Goal: Task Accomplishment & Management: Use online tool/utility

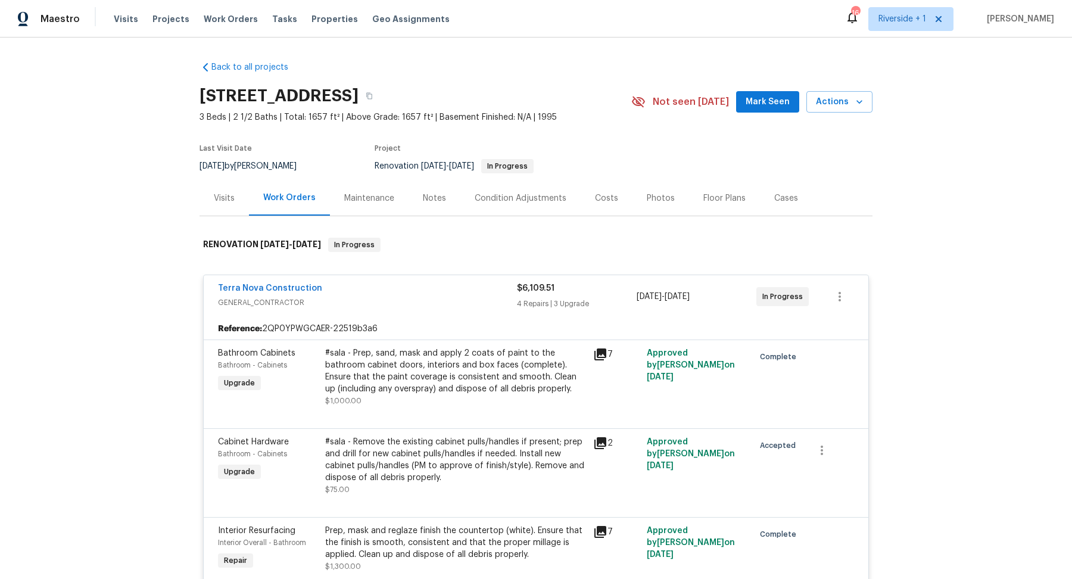
scroll to position [70, 0]
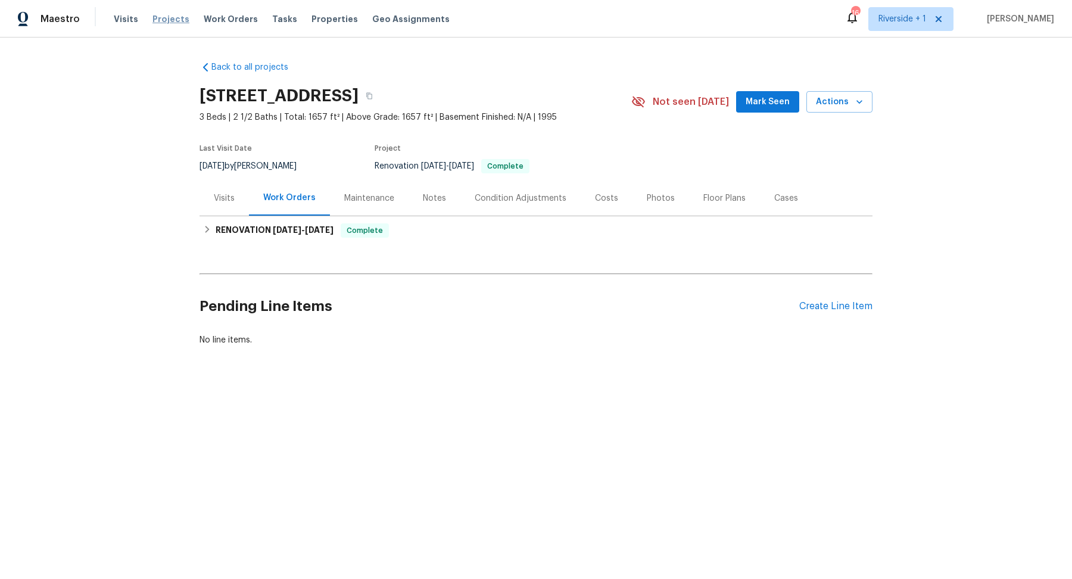
click at [166, 15] on span "Projects" at bounding box center [171, 19] width 37 height 12
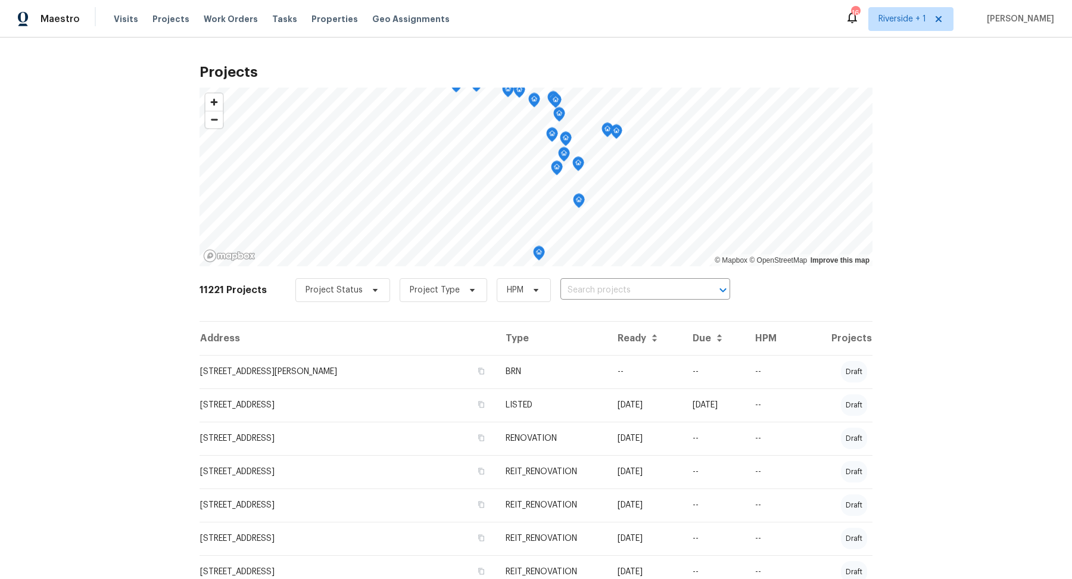
click at [594, 281] on input "text" at bounding box center [629, 290] width 136 height 18
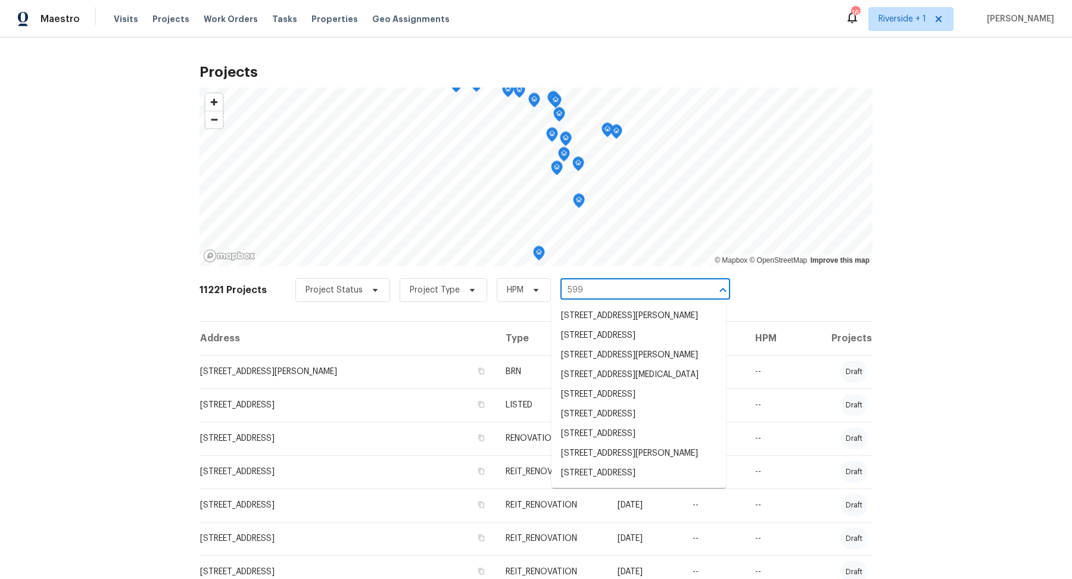
type input "5996"
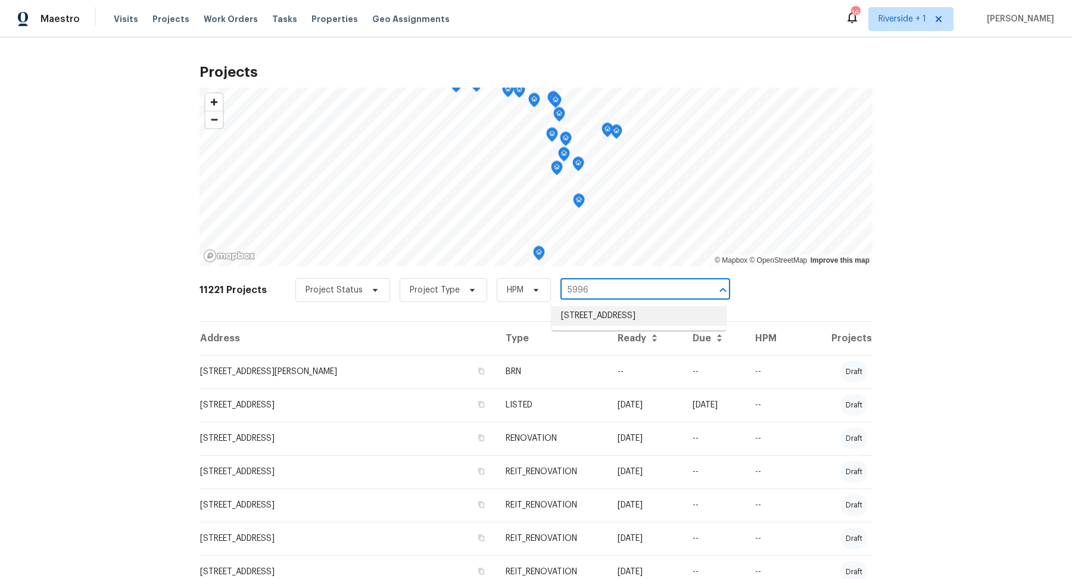
click at [622, 318] on li "5996 College Ave, San Diego, CA 92120" at bounding box center [639, 316] width 175 height 20
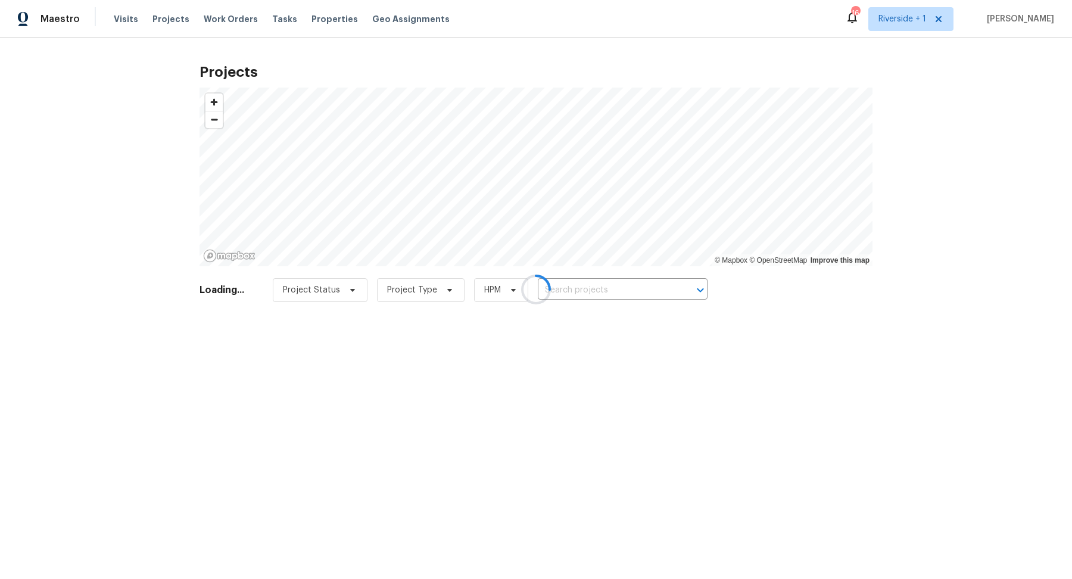
type input "5996 College Ave, San Diego, CA 92120"
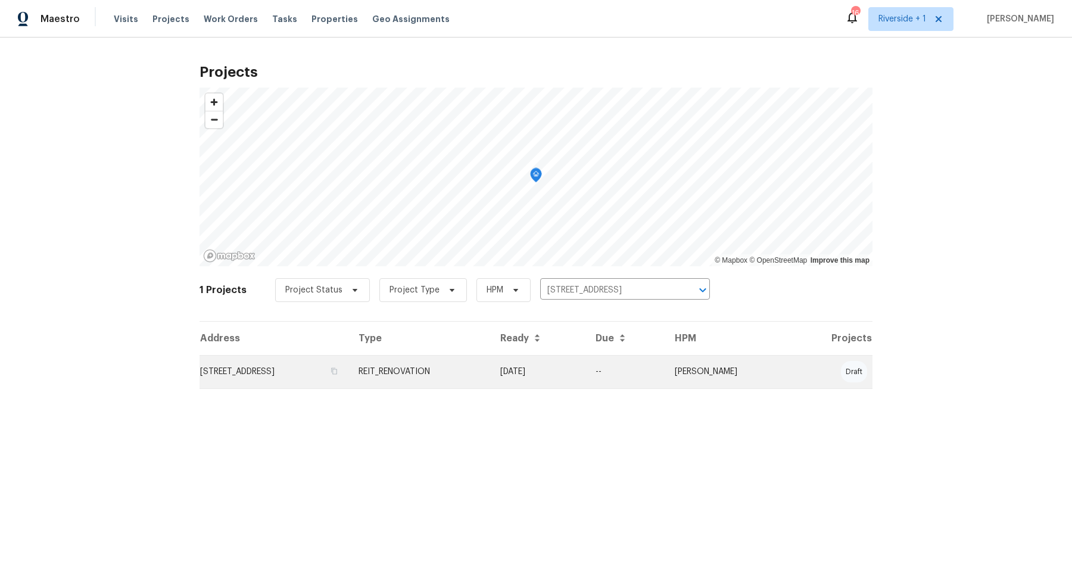
click at [491, 367] on td "REIT_RENOVATION" at bounding box center [420, 371] width 142 height 33
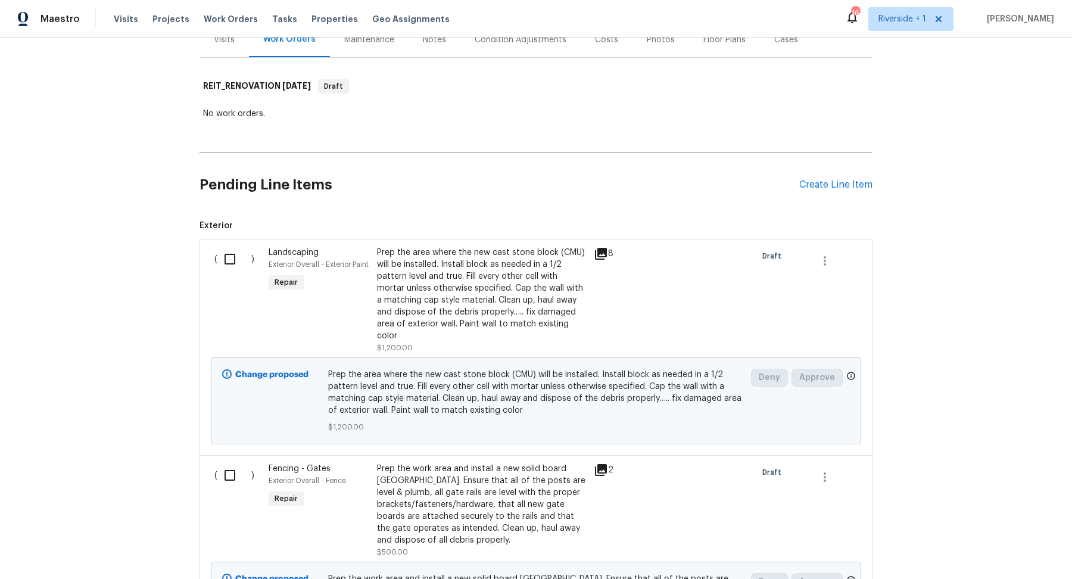
scroll to position [160, 0]
click at [454, 314] on div "Prep the area where the new cast stone block (CMU) will be installed. Install b…" at bounding box center [482, 292] width 210 height 95
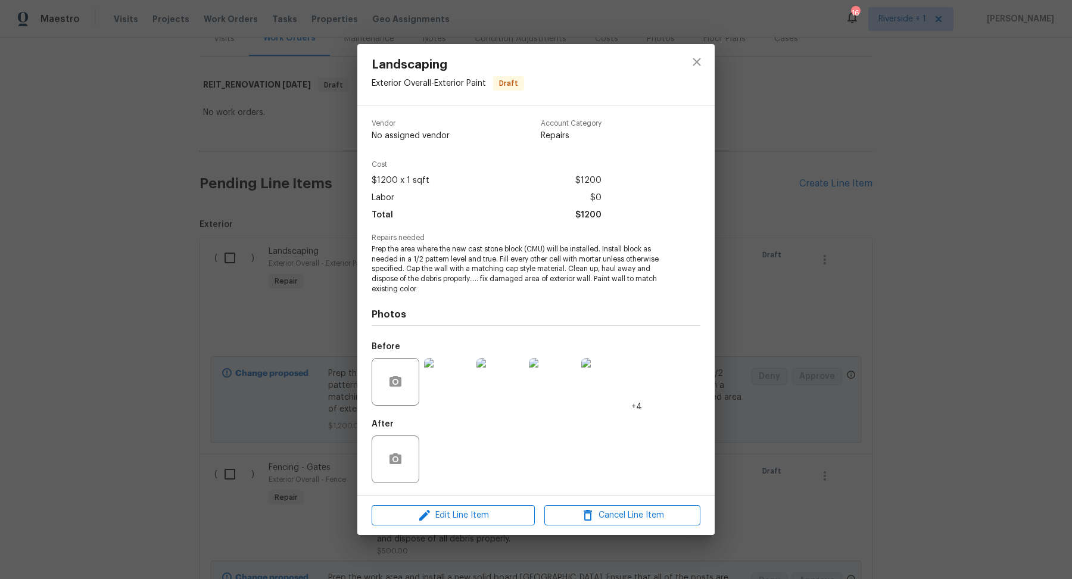
click at [447, 382] on img at bounding box center [448, 382] width 48 height 48
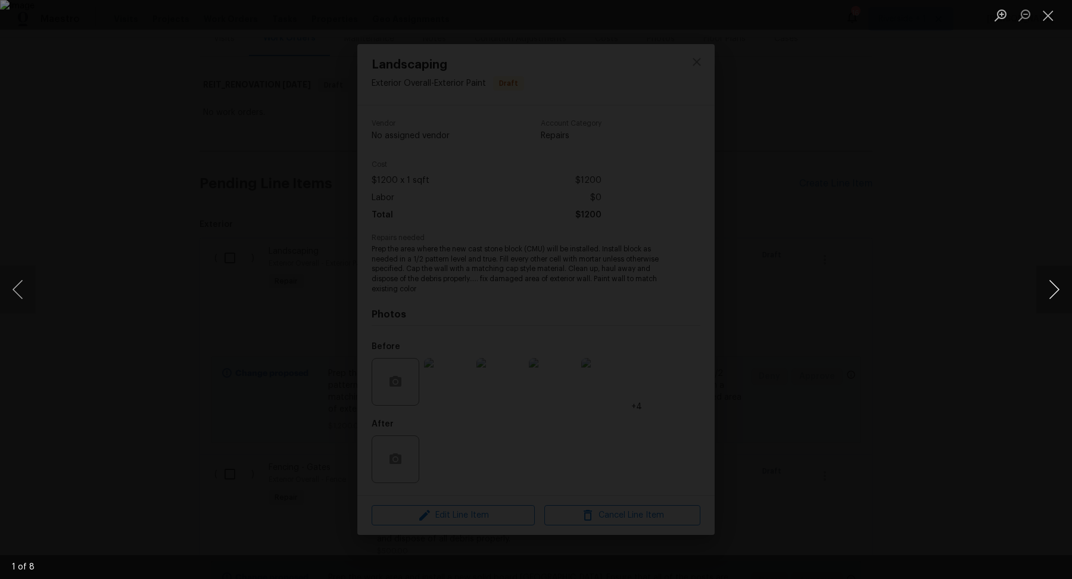
click at [1047, 293] on button "Next image" at bounding box center [1055, 290] width 36 height 48
click at [1052, 16] on button "Close lightbox" at bounding box center [1049, 15] width 24 height 21
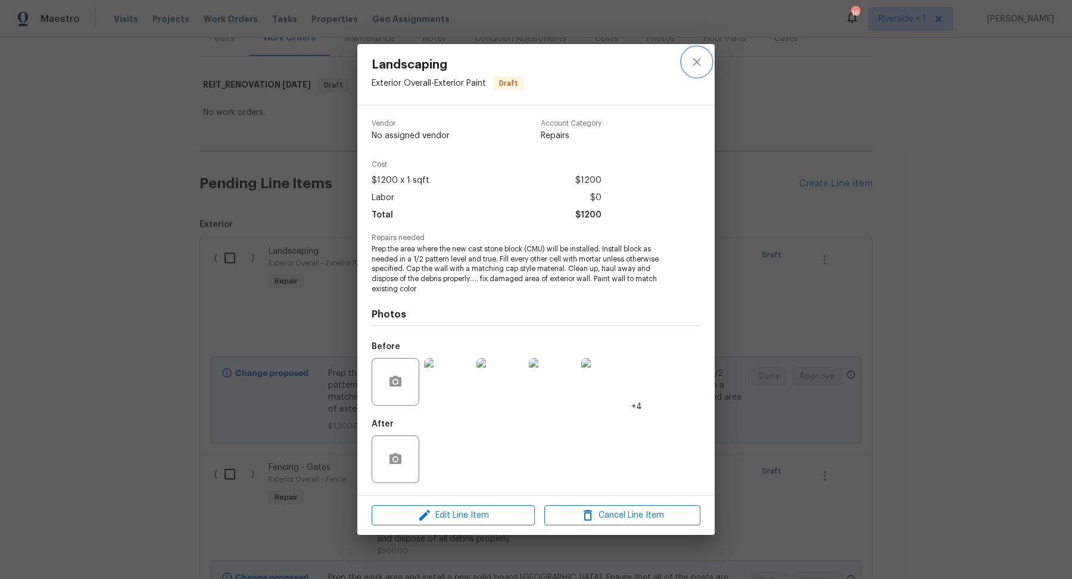
click at [696, 64] on icon "close" at bounding box center [697, 62] width 8 height 8
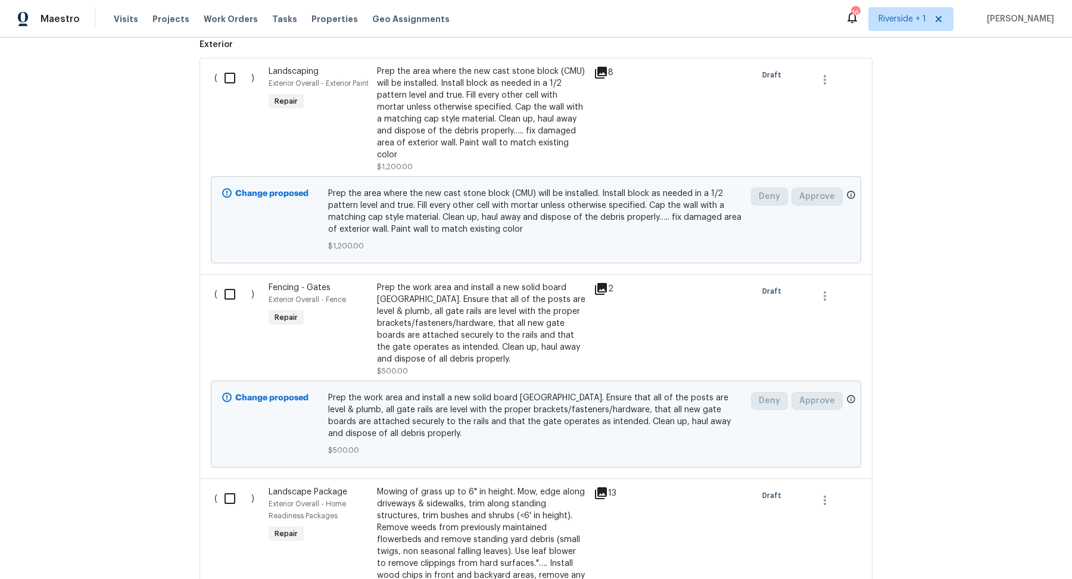
scroll to position [341, 0]
click at [471, 310] on div "Prep the work area and install a new solid board cedar gate. Ensure that all of…" at bounding box center [482, 322] width 210 height 83
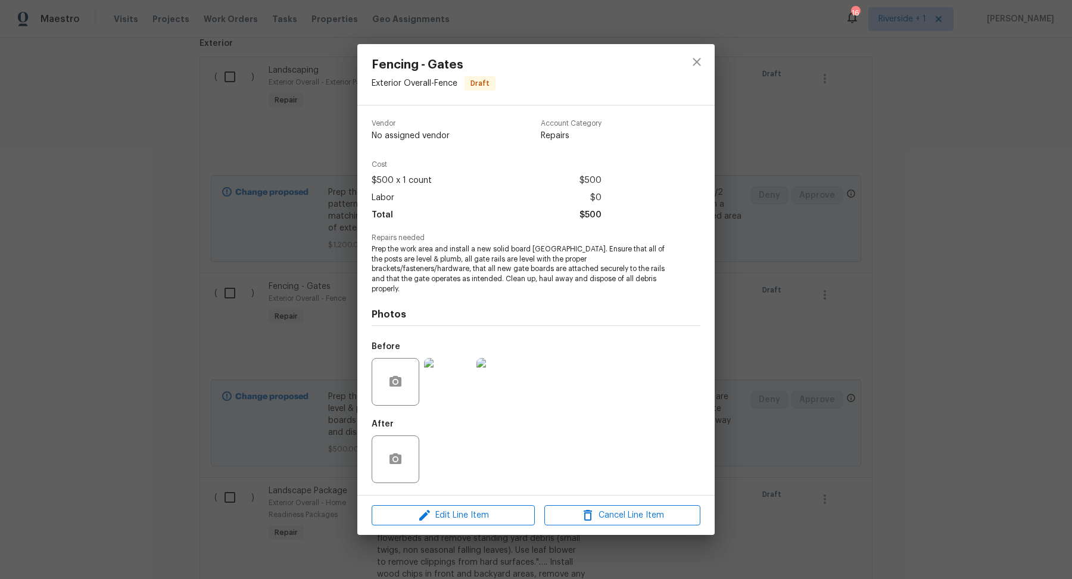
click at [447, 380] on img at bounding box center [448, 382] width 48 height 48
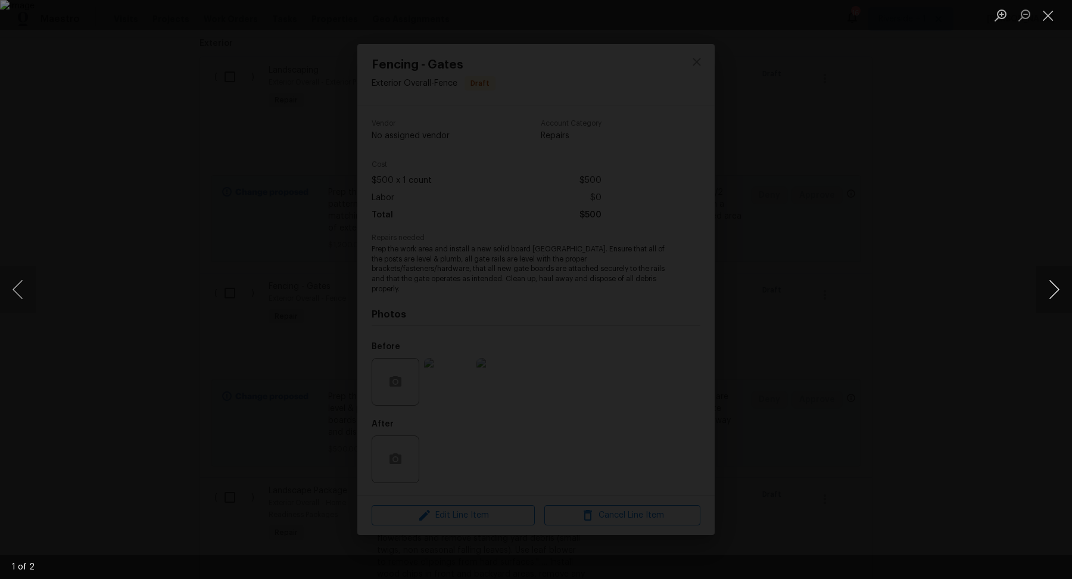
click at [1058, 284] on button "Next image" at bounding box center [1055, 290] width 36 height 48
click at [1047, 17] on button "Close lightbox" at bounding box center [1049, 15] width 24 height 21
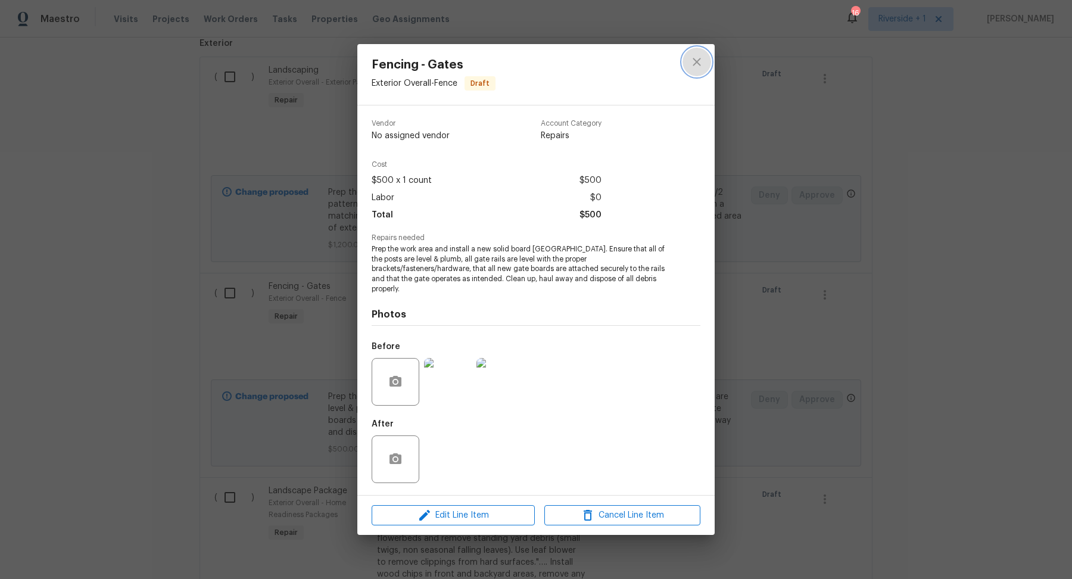
click at [696, 64] on icon "close" at bounding box center [697, 62] width 14 height 14
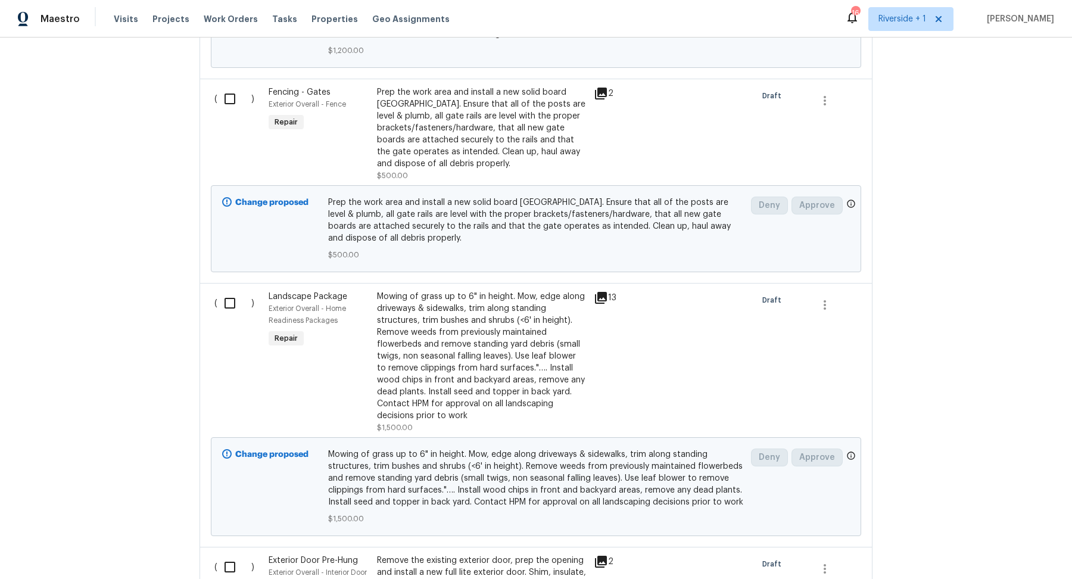
scroll to position [542, 0]
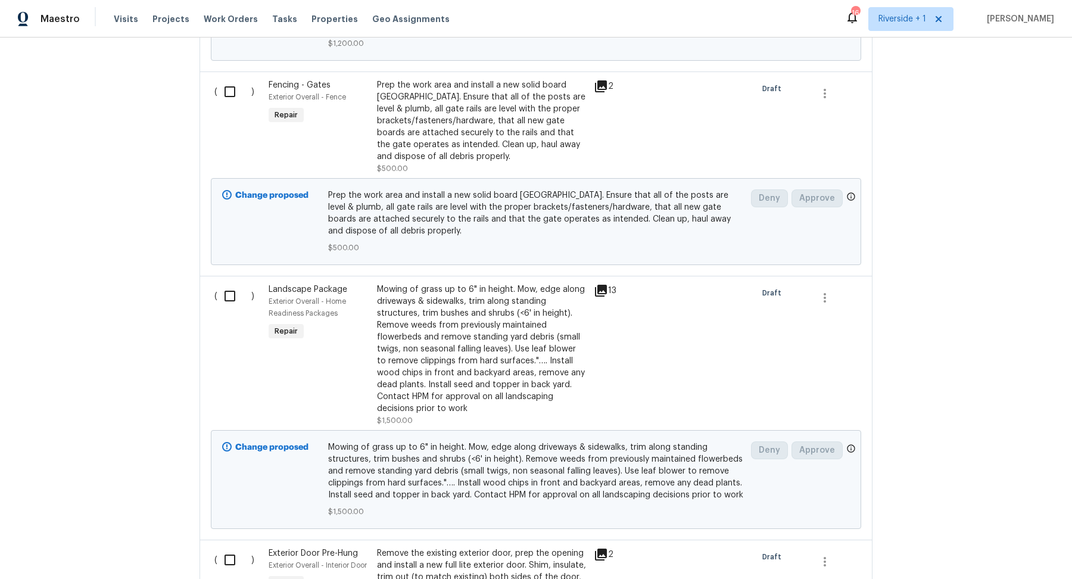
click at [489, 316] on div "Mowing of grass up to 6" in height. Mow, edge along driveways & sidewalks, trim…" at bounding box center [482, 349] width 210 height 131
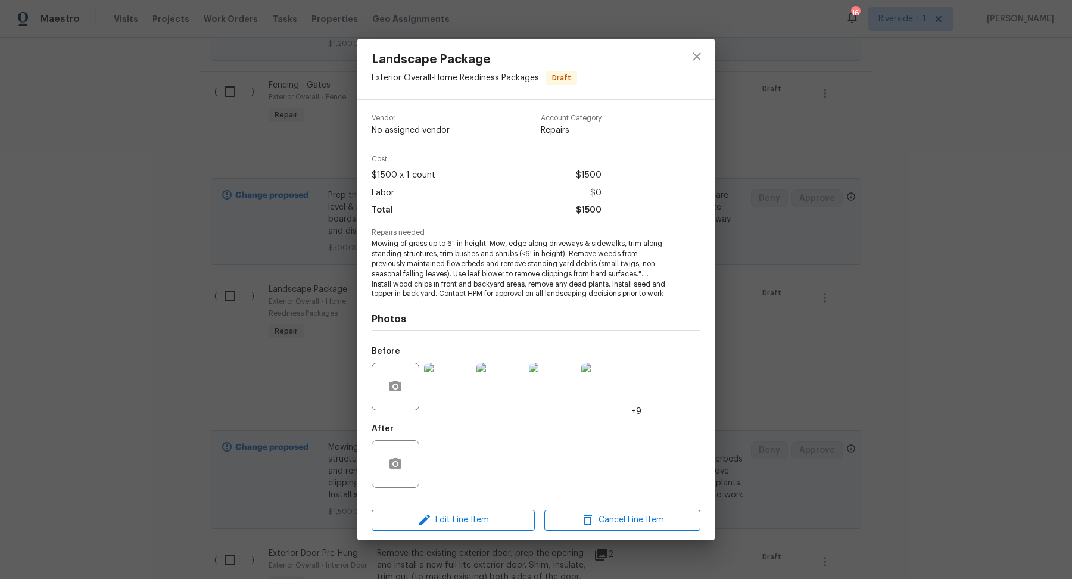
click at [449, 387] on img at bounding box center [448, 387] width 48 height 48
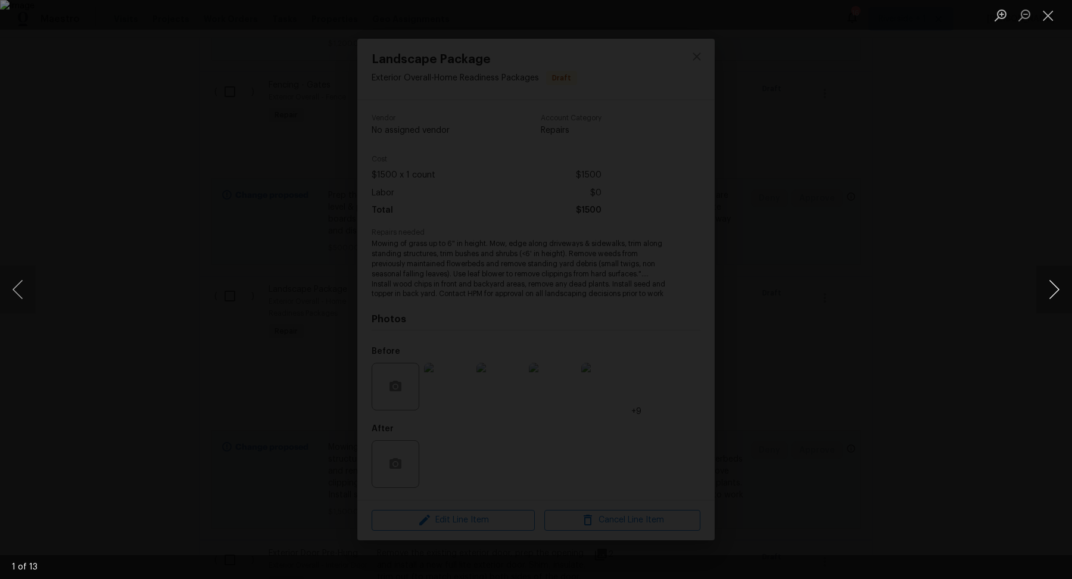
click at [1047, 284] on button "Next image" at bounding box center [1055, 290] width 36 height 48
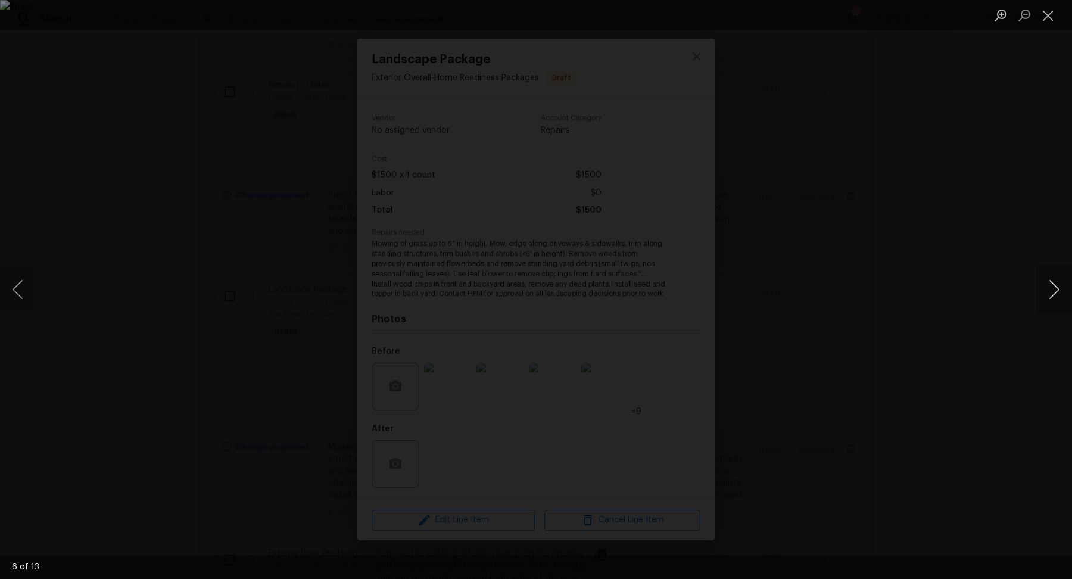
click at [1047, 284] on button "Next image" at bounding box center [1055, 290] width 36 height 48
click at [1047, 14] on button "Close lightbox" at bounding box center [1049, 15] width 24 height 21
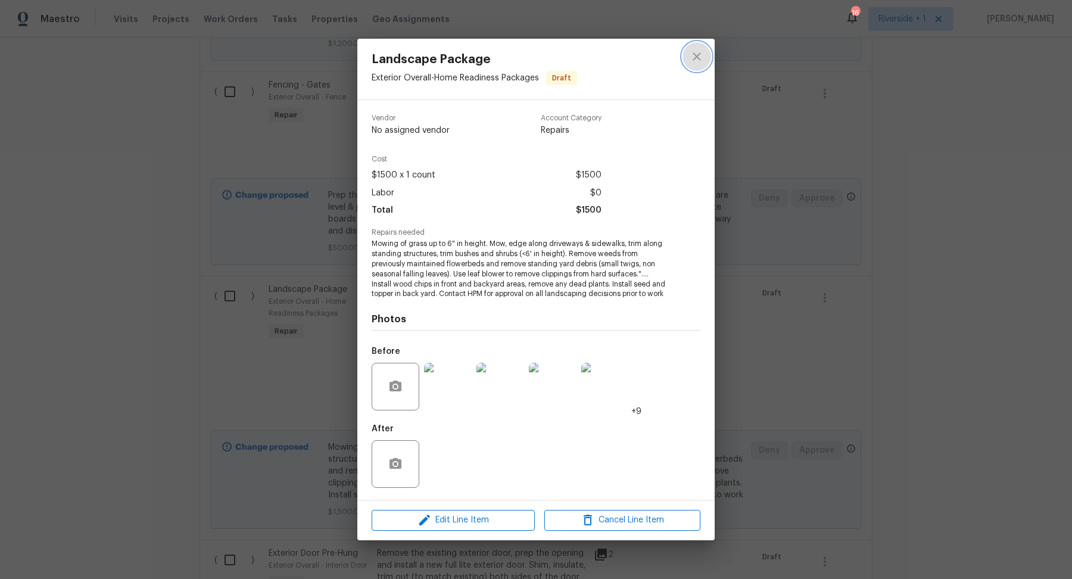
click at [698, 54] on icon "close" at bounding box center [697, 56] width 14 height 14
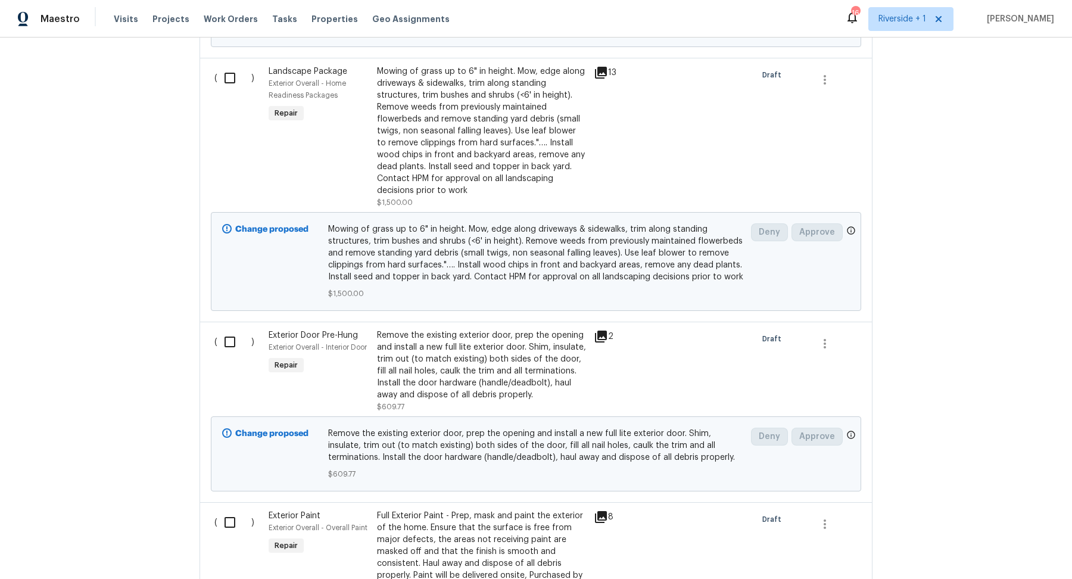
scroll to position [761, 0]
click at [502, 340] on div "Remove the existing exterior door, prep the opening and install a new full lite…" at bounding box center [482, 363] width 210 height 71
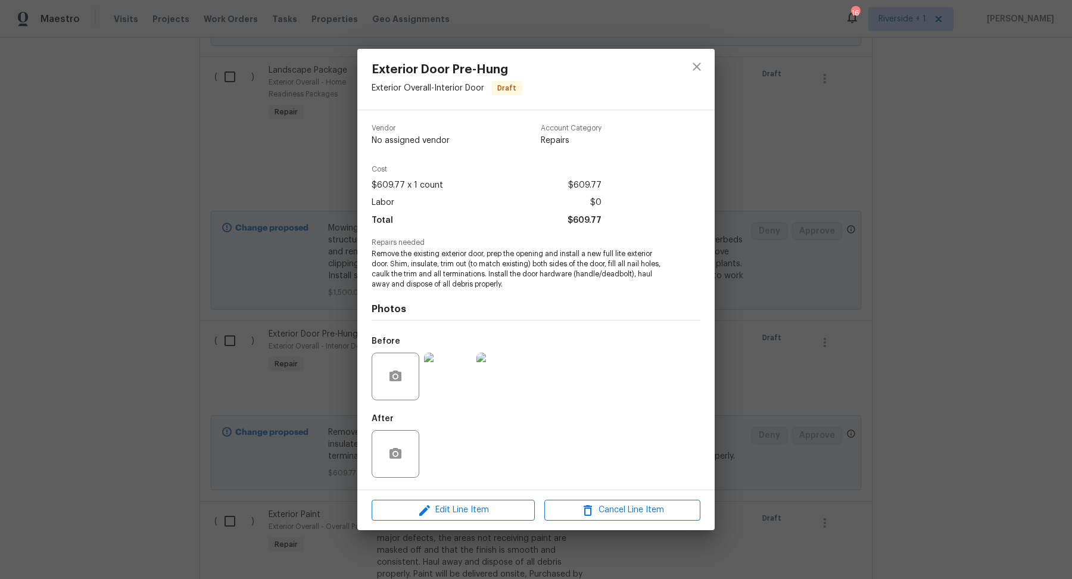
click at [456, 382] on img at bounding box center [448, 377] width 48 height 48
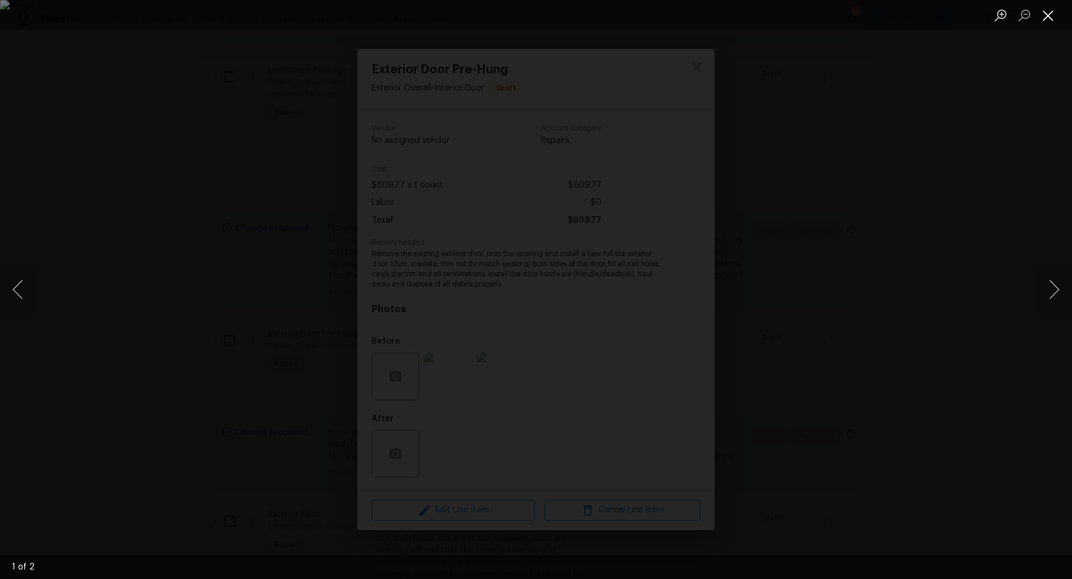
click at [1051, 15] on button "Close lightbox" at bounding box center [1049, 15] width 24 height 21
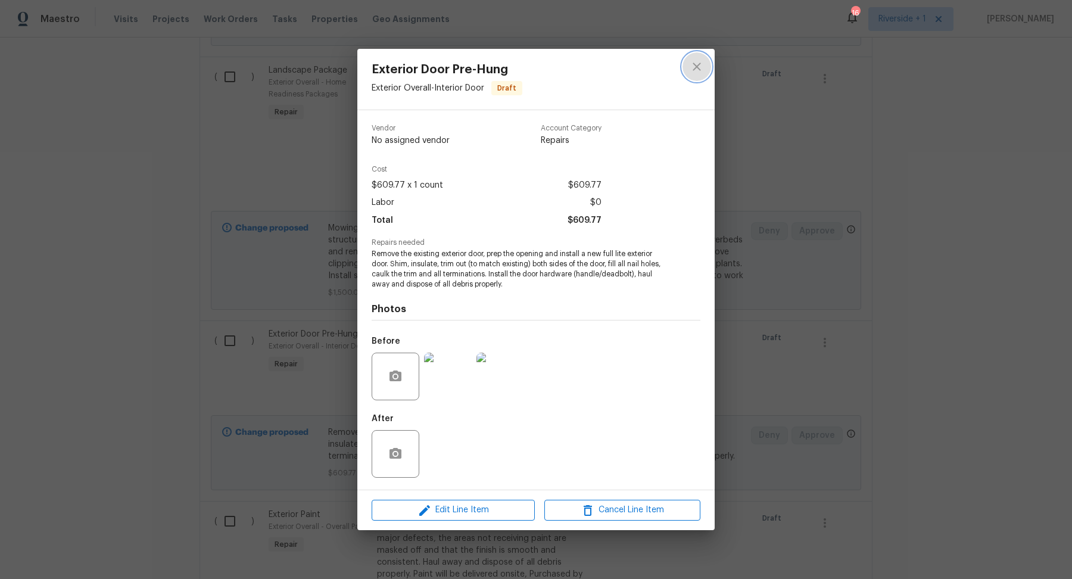
click at [699, 66] on icon "close" at bounding box center [697, 67] width 14 height 14
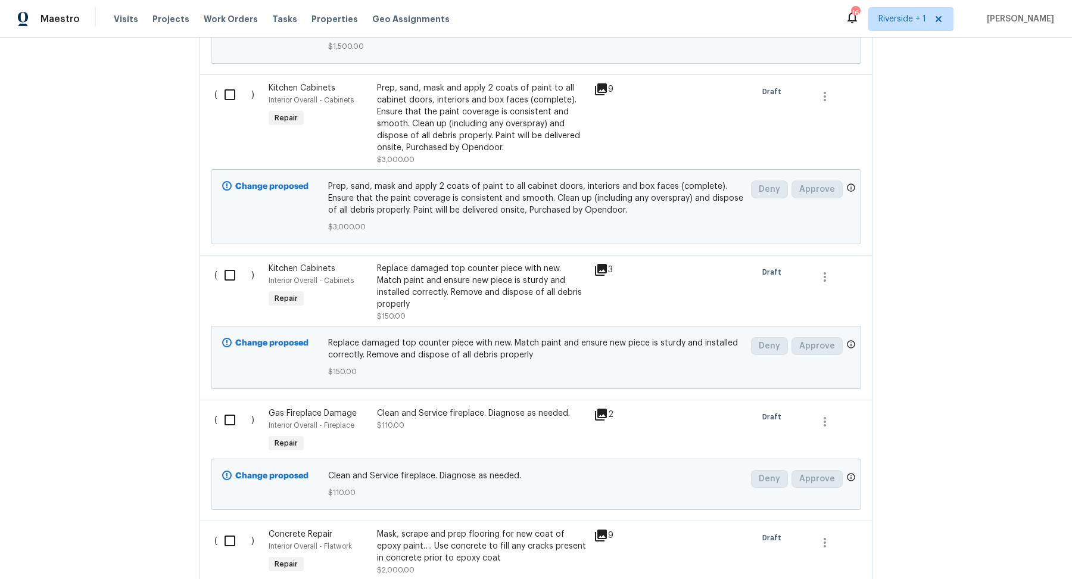
scroll to position [1807, 0]
click at [519, 262] on div "Replace damaged top counter piece with new. Match paint and ensure new piece is…" at bounding box center [482, 286] width 210 height 48
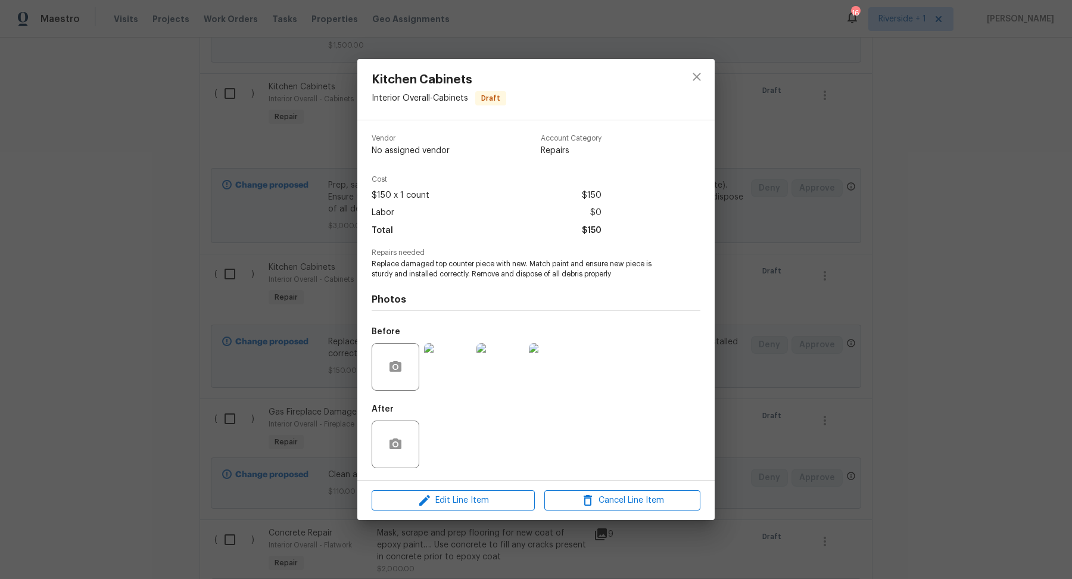
click at [438, 366] on img at bounding box center [448, 367] width 48 height 48
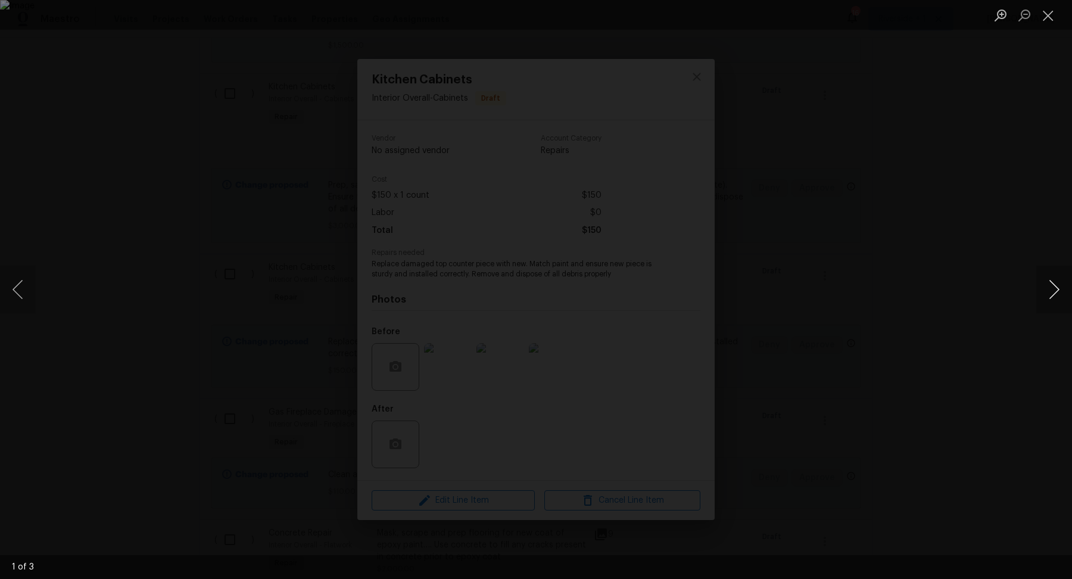
click at [1056, 295] on button "Next image" at bounding box center [1055, 290] width 36 height 48
click at [1051, 19] on button "Close lightbox" at bounding box center [1049, 15] width 24 height 21
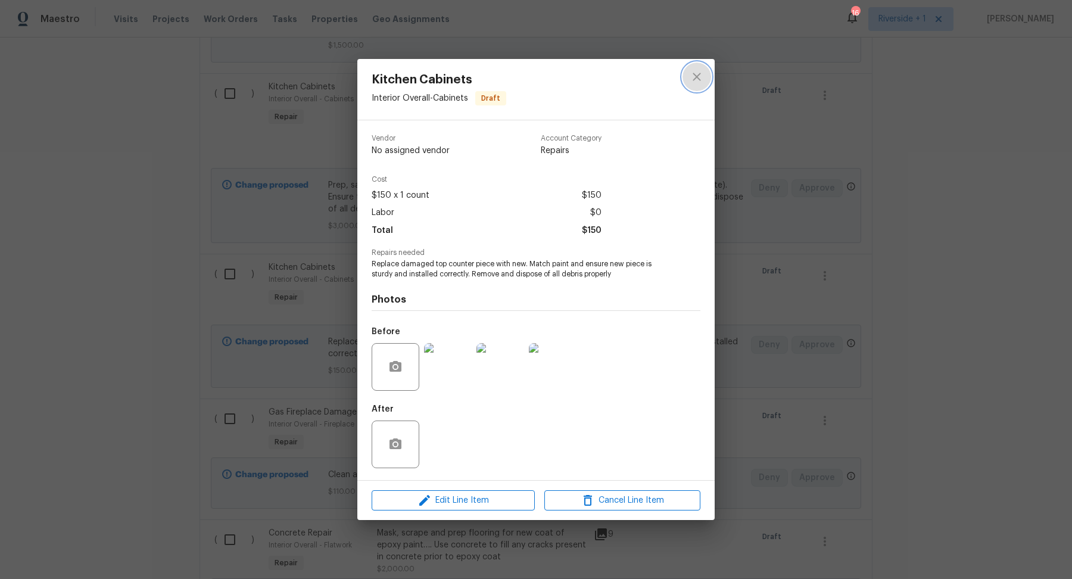
click at [702, 79] on icon "close" at bounding box center [697, 77] width 14 height 14
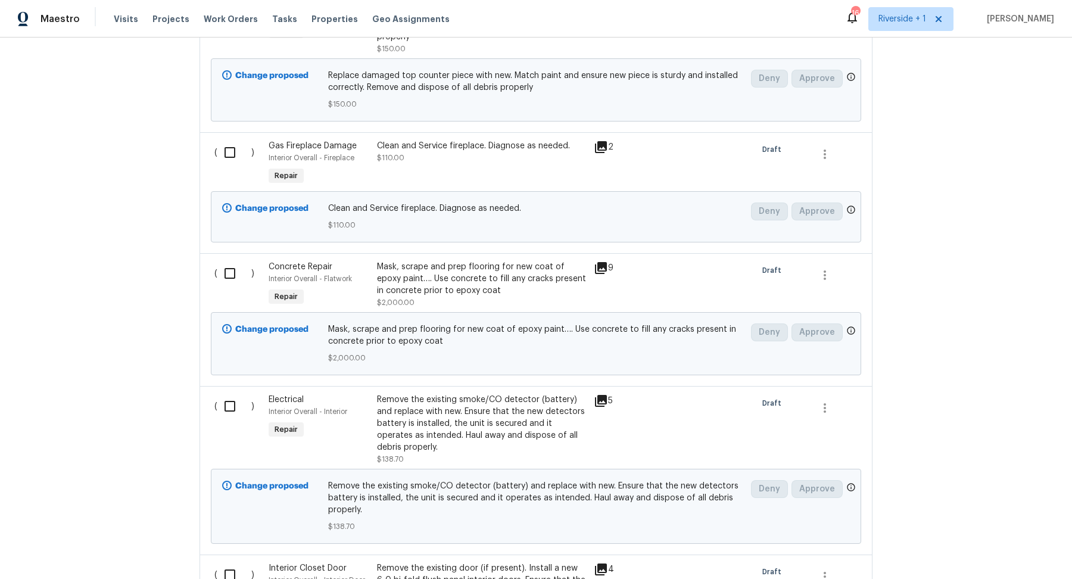
scroll to position [2074, 0]
click at [492, 260] on div "Mask, scrape and prep flooring for new coat of epoxy paint…. Use concrete to fi…" at bounding box center [482, 278] width 210 height 36
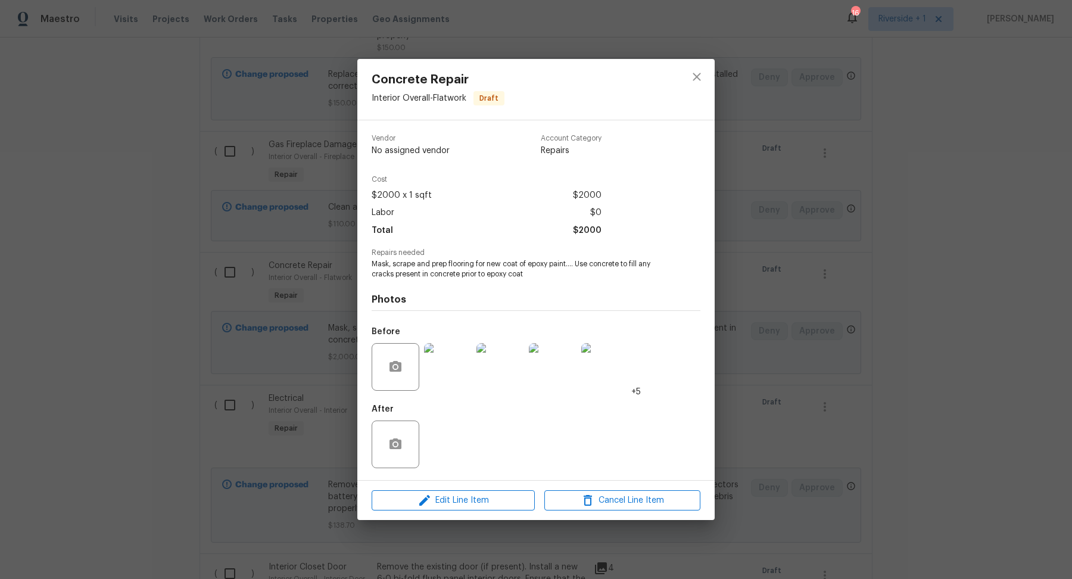
click at [452, 359] on img at bounding box center [448, 367] width 48 height 48
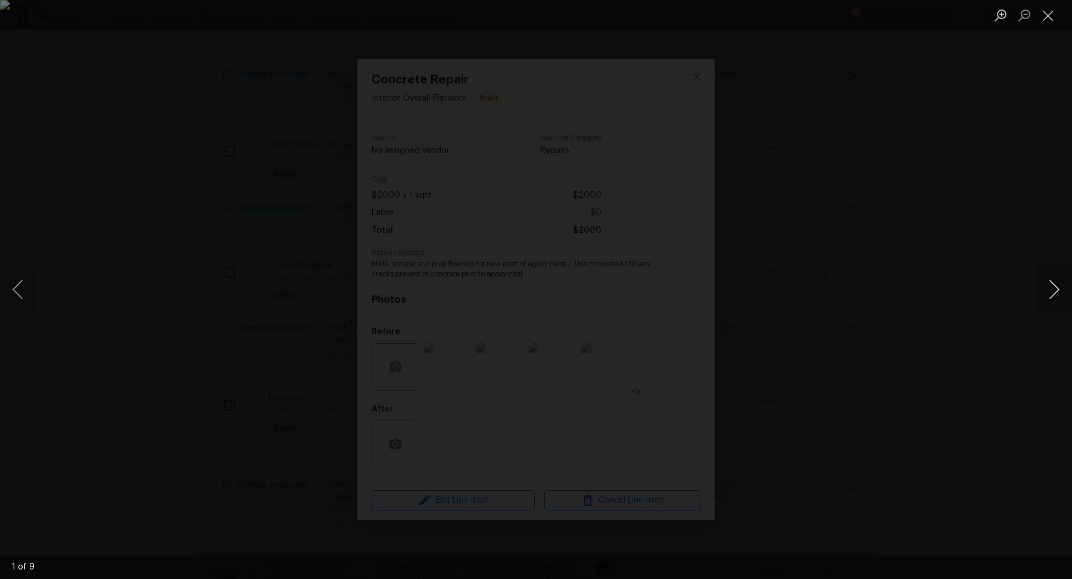
click at [1054, 292] on button "Next image" at bounding box center [1055, 290] width 36 height 48
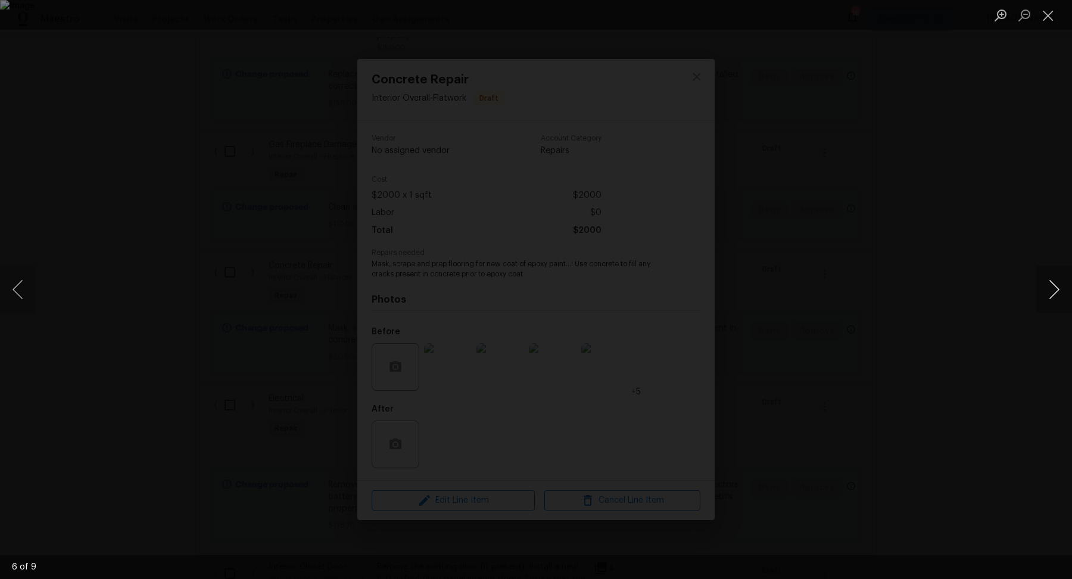
click at [1054, 292] on button "Next image" at bounding box center [1055, 290] width 36 height 48
click at [1046, 18] on button "Close lightbox" at bounding box center [1049, 15] width 24 height 21
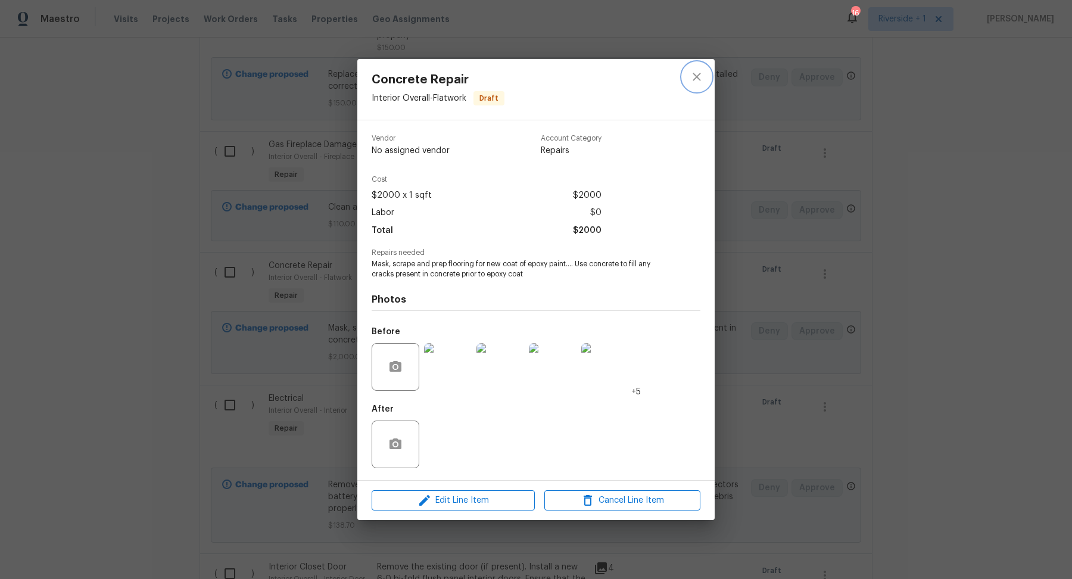
click at [699, 82] on icon "close" at bounding box center [697, 77] width 14 height 14
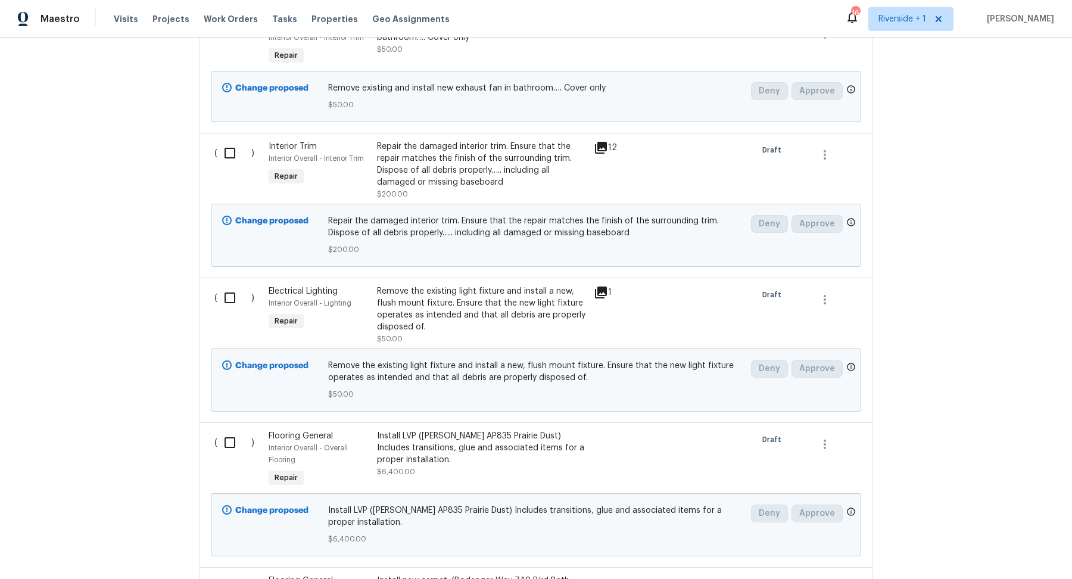
scroll to position [3213, 0]
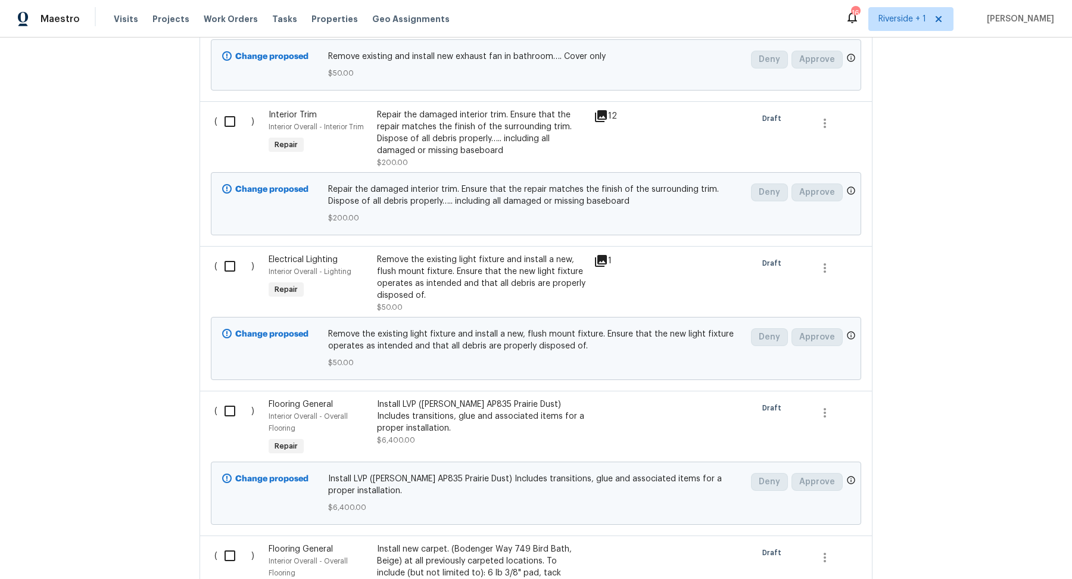
click at [488, 399] on div "Install LVP (Knighton AP835 Prairie Dust) Includes transitions, glue and associ…" at bounding box center [482, 417] width 210 height 36
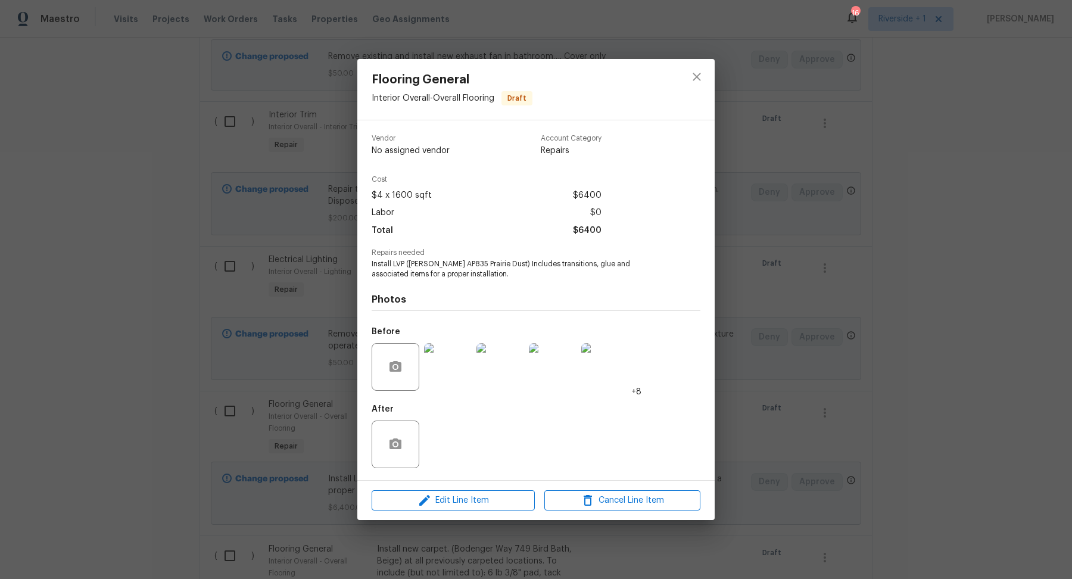
click at [458, 363] on img at bounding box center [448, 367] width 48 height 48
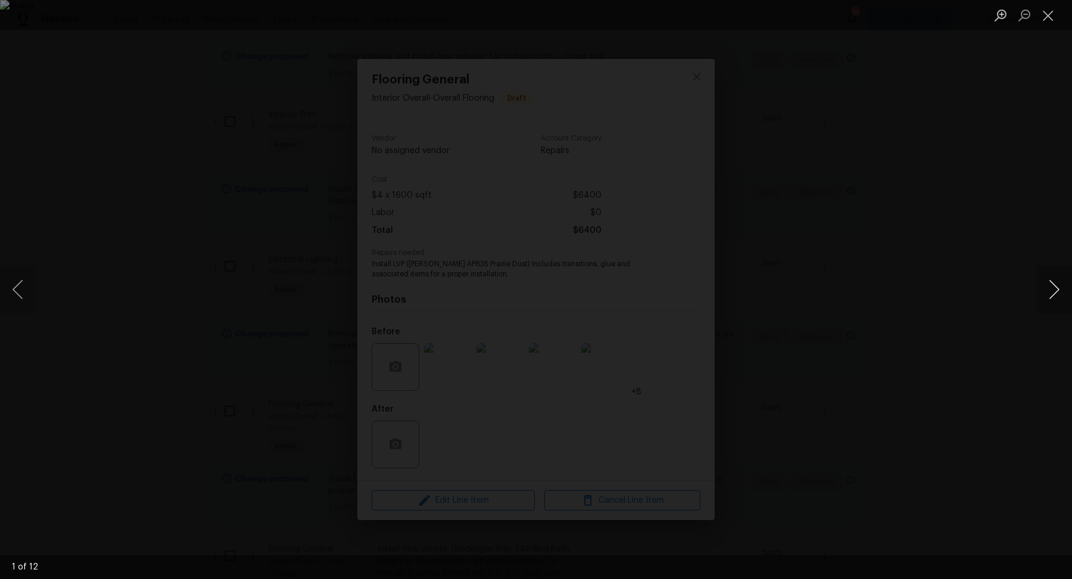
click at [1054, 284] on button "Next image" at bounding box center [1055, 290] width 36 height 48
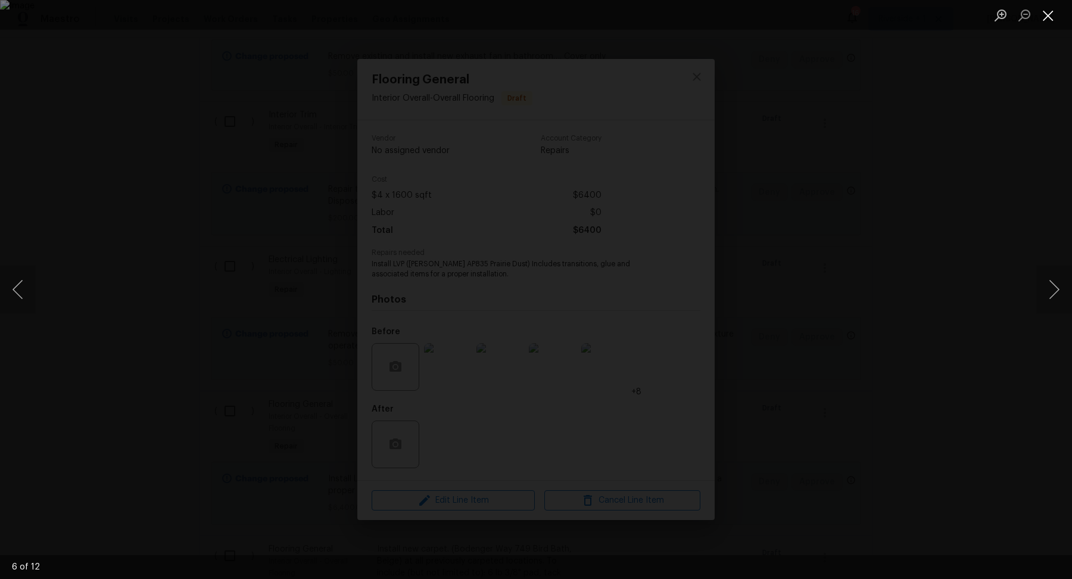
click at [1046, 20] on button "Close lightbox" at bounding box center [1049, 15] width 24 height 21
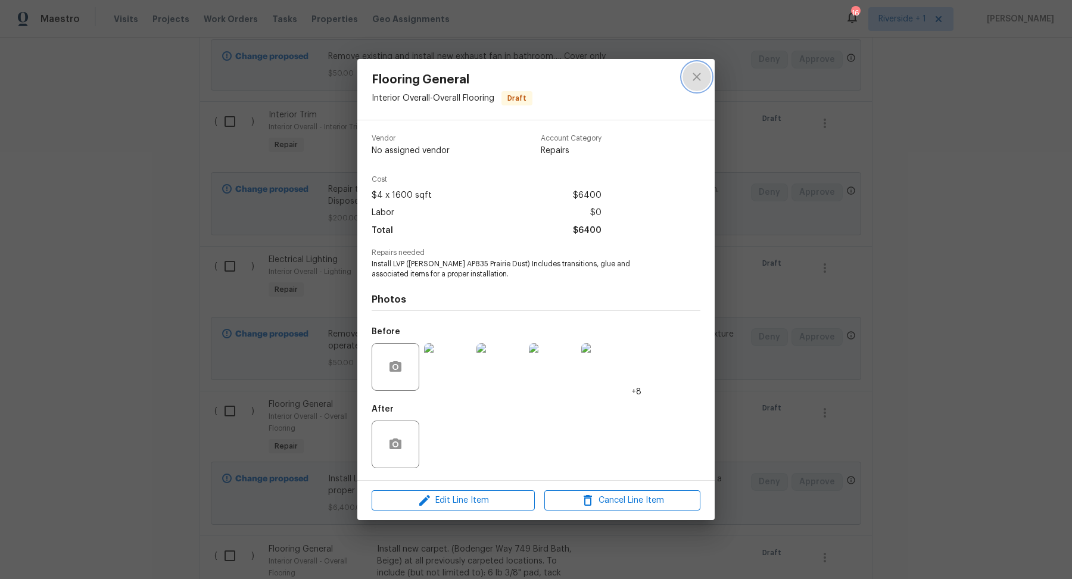
click at [700, 74] on icon "close" at bounding box center [697, 77] width 14 height 14
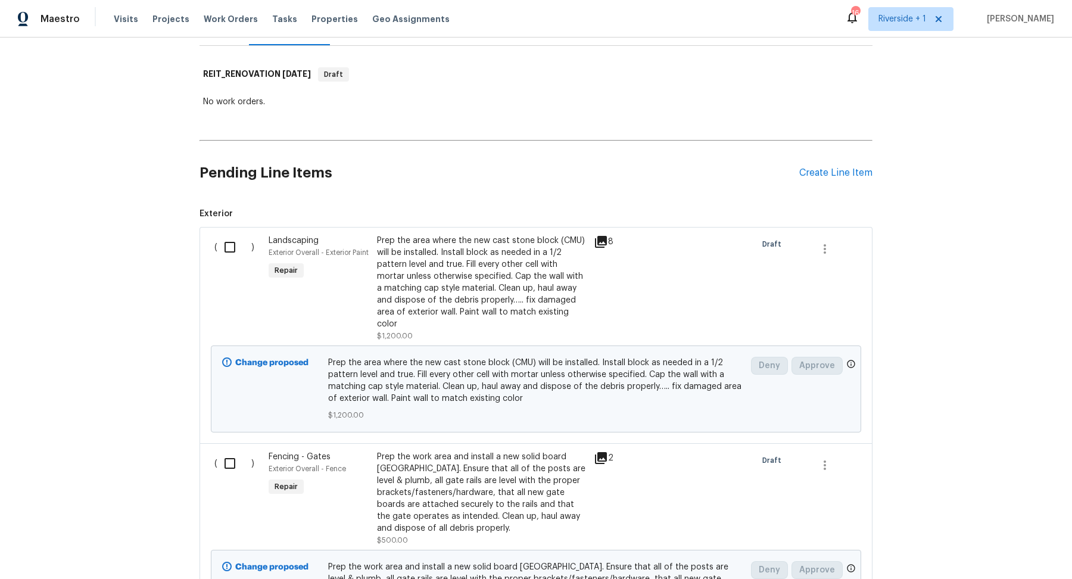
scroll to position [0, 0]
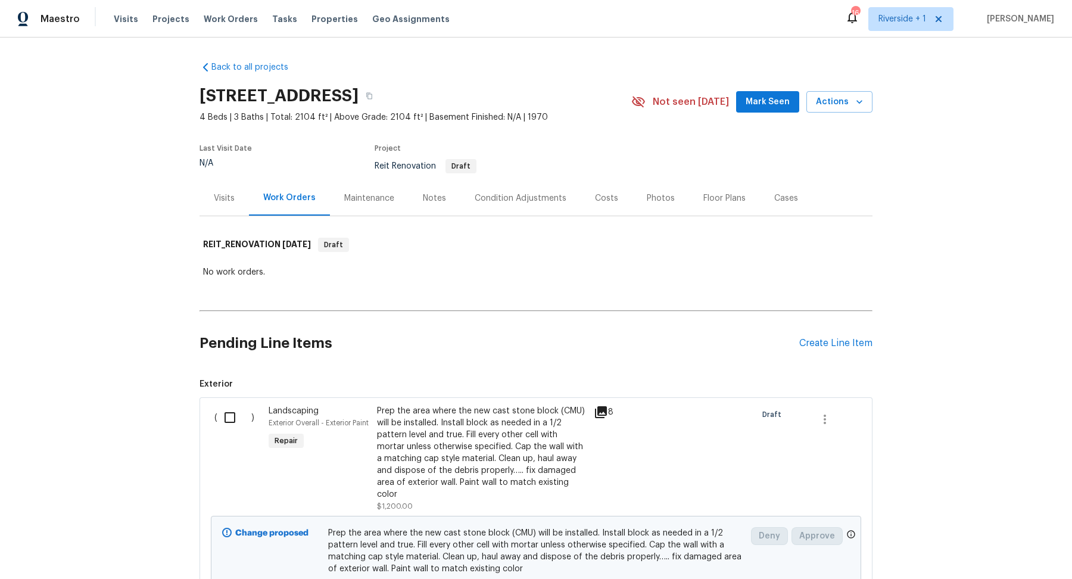
click at [433, 197] on div "Notes" at bounding box center [434, 198] width 23 height 12
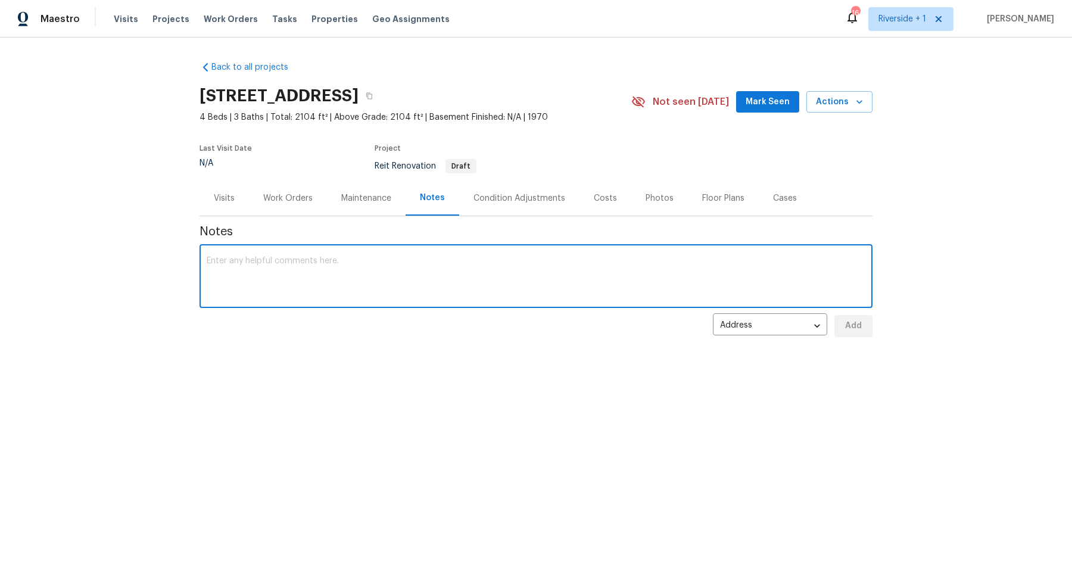
click at [264, 279] on textarea at bounding box center [536, 278] width 659 height 42
type textarea "h"
